Goal: Find specific page/section: Find specific page/section

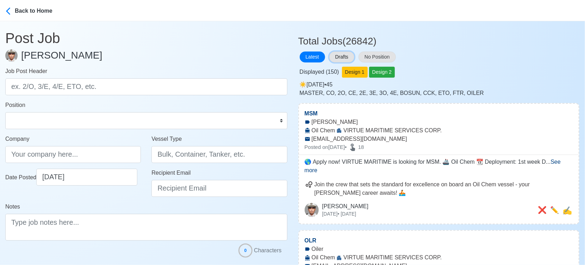
click at [337, 58] on button "Drafts" at bounding box center [341, 56] width 25 height 11
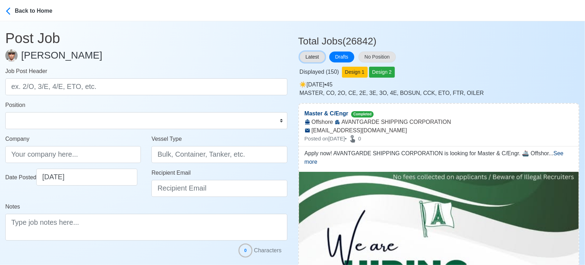
click at [306, 55] on button "Latest" at bounding box center [312, 56] width 25 height 11
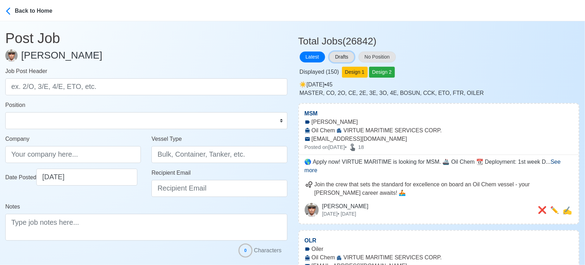
click at [333, 54] on button "Drafts" at bounding box center [341, 56] width 25 height 11
click at [344, 57] on button "Drafts" at bounding box center [341, 56] width 25 height 11
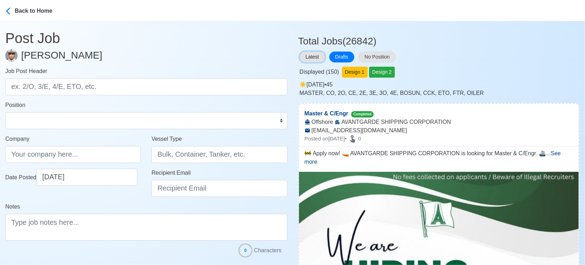
click at [300, 53] on button "Latest" at bounding box center [312, 56] width 25 height 11
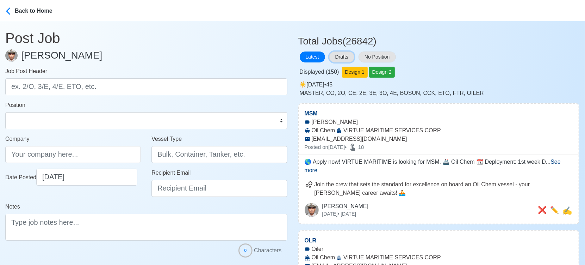
click at [340, 55] on button "Drafts" at bounding box center [341, 56] width 25 height 11
